Goal: Task Accomplishment & Management: Use online tool/utility

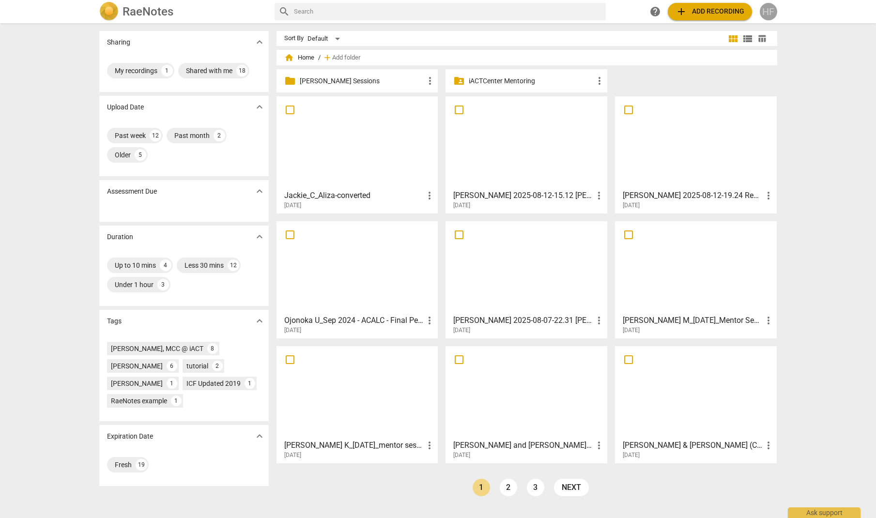
click at [762, 12] on div "HF" at bounding box center [768, 11] width 17 height 17
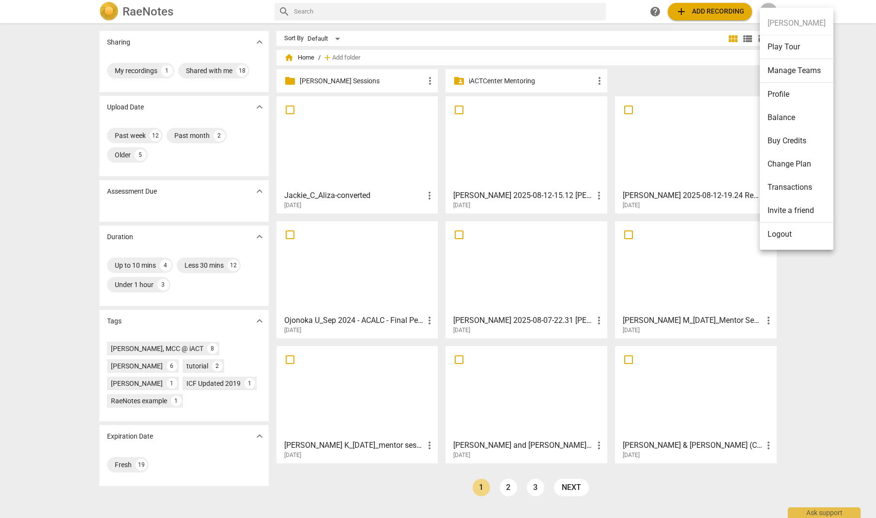
click at [789, 233] on li "Logout" at bounding box center [797, 234] width 74 height 23
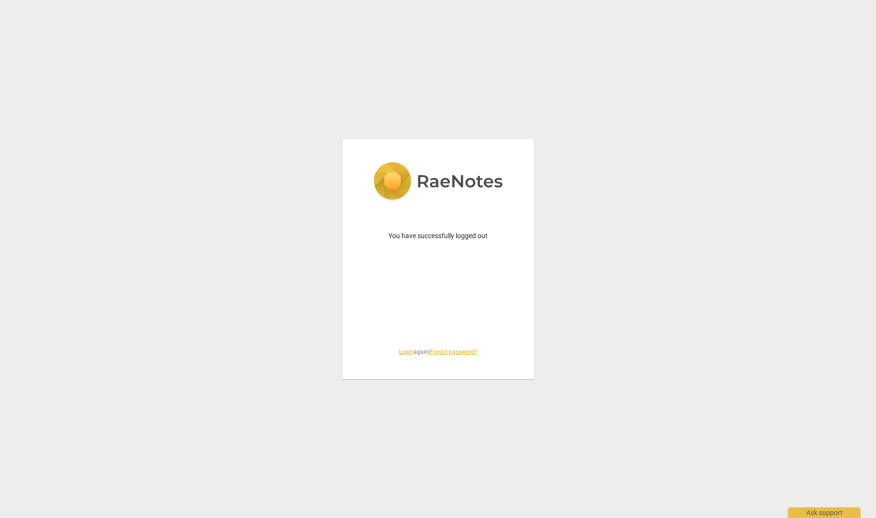
click at [401, 352] on link "Login" at bounding box center [406, 352] width 15 height 7
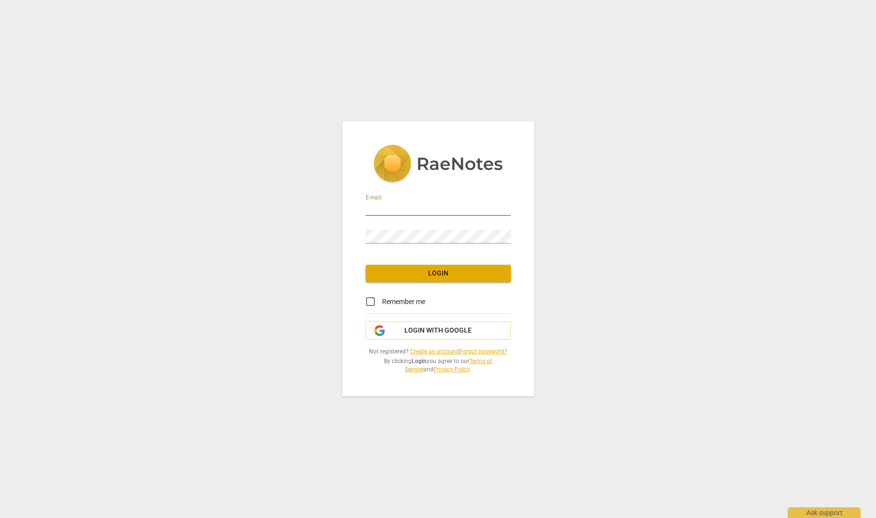
type input "coach.heidifishbein@gmail.com"
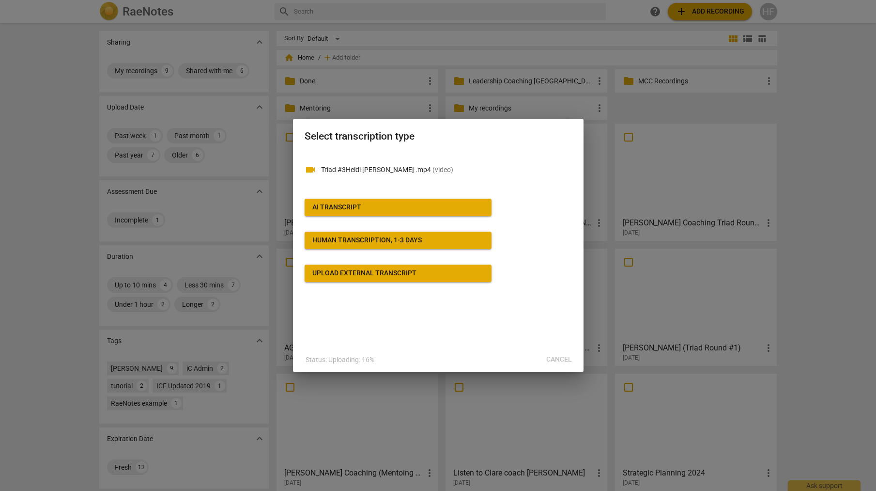
click at [417, 206] on span "AI Transcript" at bounding box center [398, 208] width 172 height 10
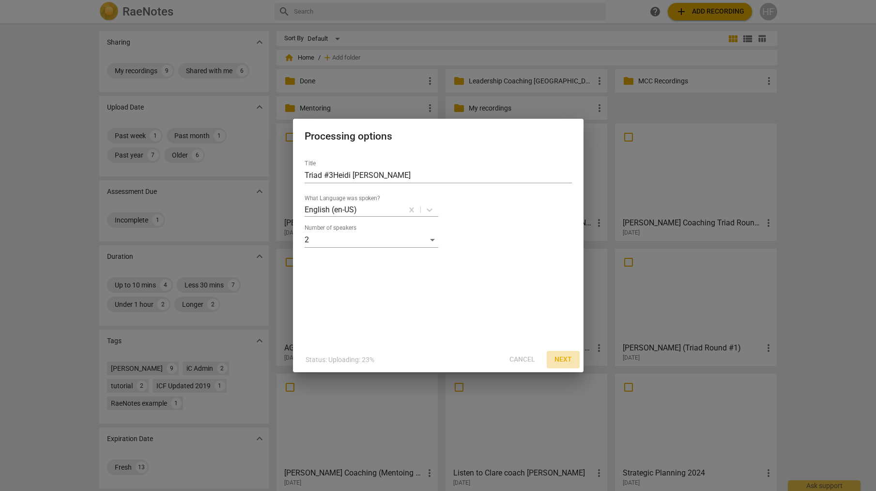
click at [556, 359] on span "Next" at bounding box center [563, 360] width 17 height 10
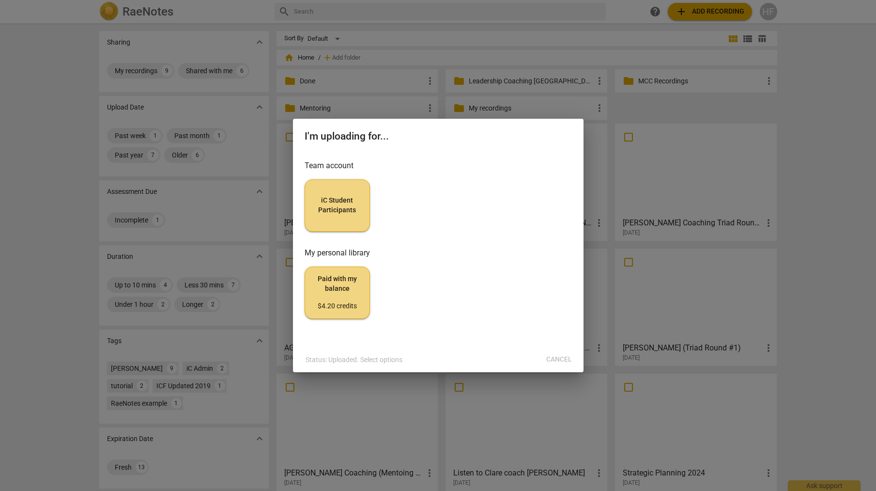
click at [348, 203] on span "iC Student Participants" at bounding box center [337, 205] width 49 height 19
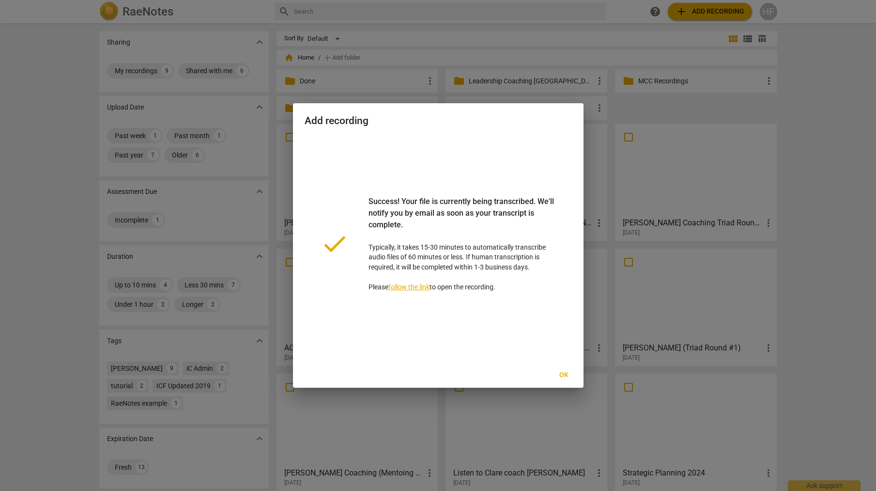
click at [564, 373] on span "Ok" at bounding box center [565, 375] width 16 height 10
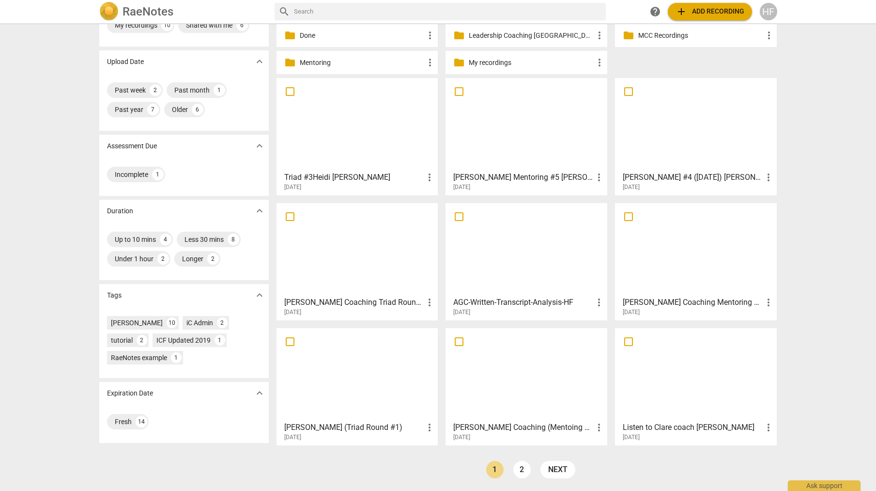
click at [339, 176] on h3 "Triad #3Heidi [PERSON_NAME]" at bounding box center [354, 178] width 140 height 12
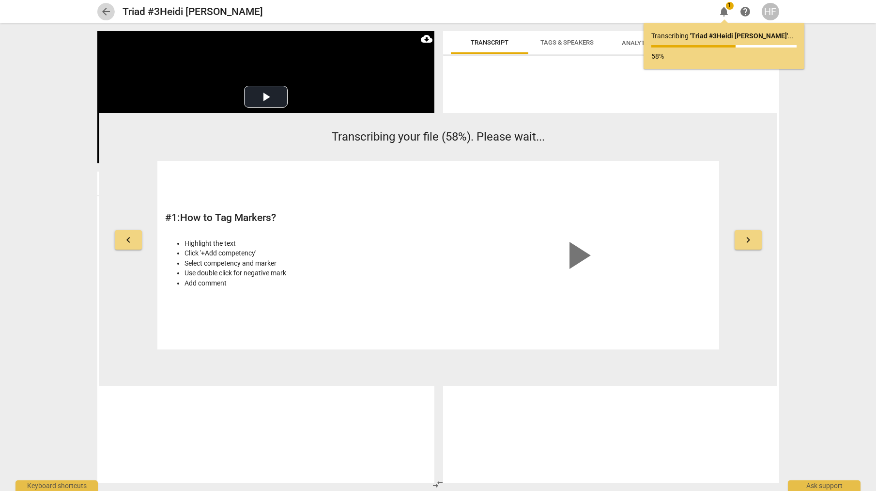
click at [107, 13] on span "arrow_back" at bounding box center [106, 12] width 12 height 12
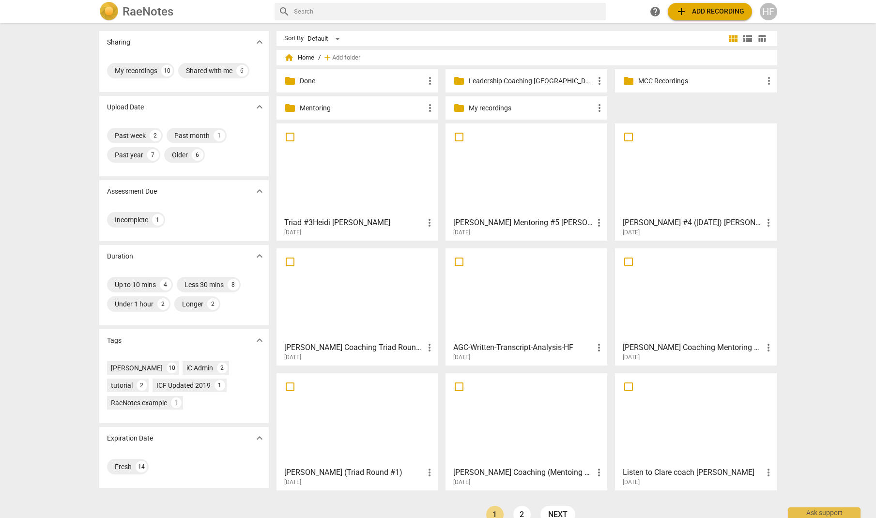
click at [383, 184] on div at bounding box center [357, 170] width 155 height 86
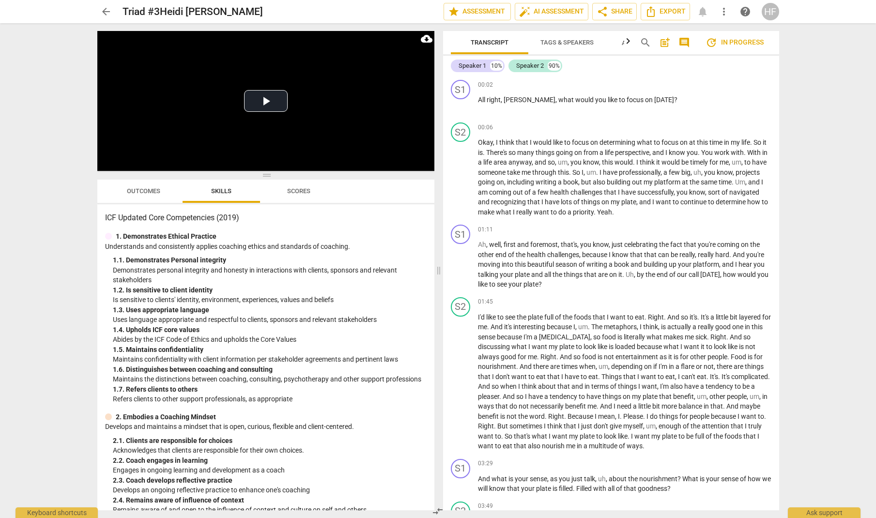
click at [569, 40] on span "Tags & Speakers" at bounding box center [567, 42] width 53 height 7
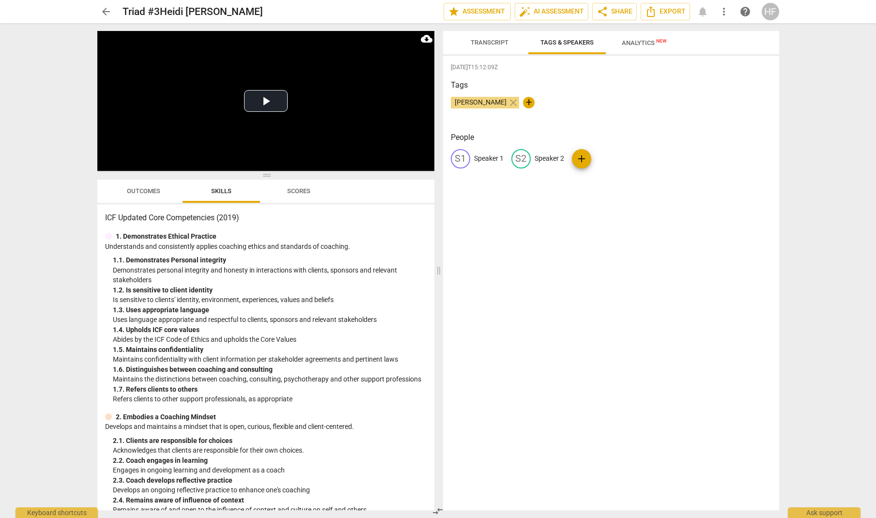
click at [495, 157] on p "Speaker 1" at bounding box center [489, 159] width 30 height 10
type input "[PERSON_NAME]"
click at [605, 161] on p "Speaker 2" at bounding box center [613, 159] width 30 height 10
type input "Client"
click at [476, 43] on span "Transcript" at bounding box center [490, 42] width 38 height 7
